Goal: Navigation & Orientation: Find specific page/section

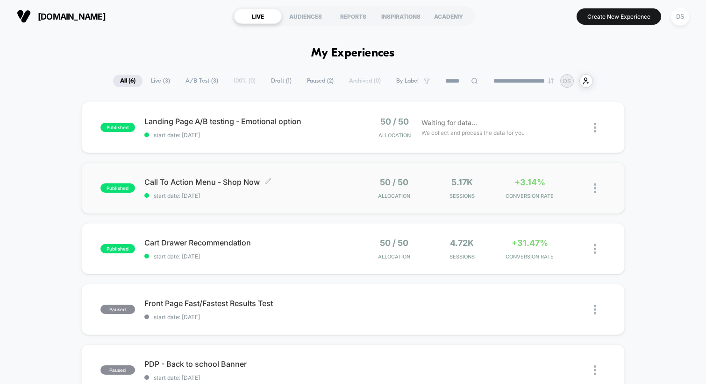
click at [333, 190] on div "Call To Action Menu - Shop Now Click to edit experience details Click to edit e…" at bounding box center [248, 188] width 208 height 22
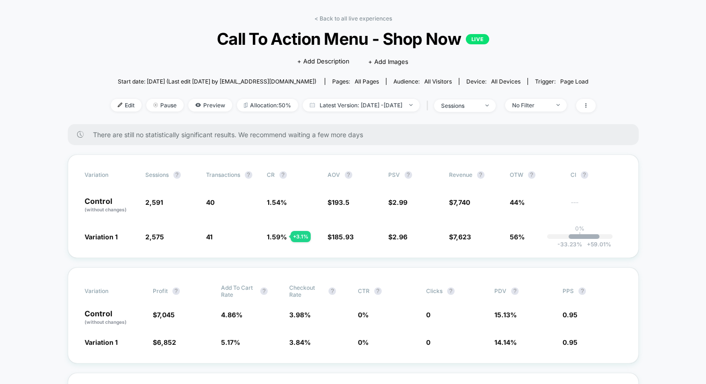
scroll to position [34, 0]
